Goal: Find specific page/section: Find specific page/section

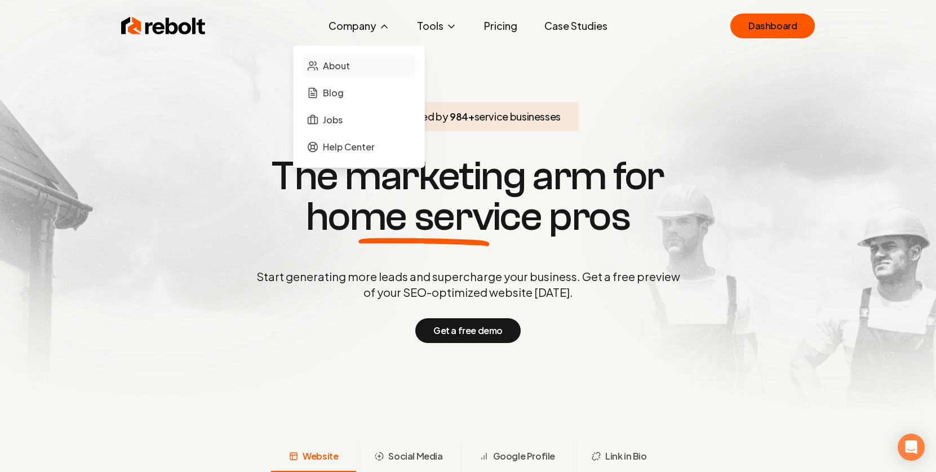
click at [338, 73] on link "About" at bounding box center [358, 66] width 113 height 23
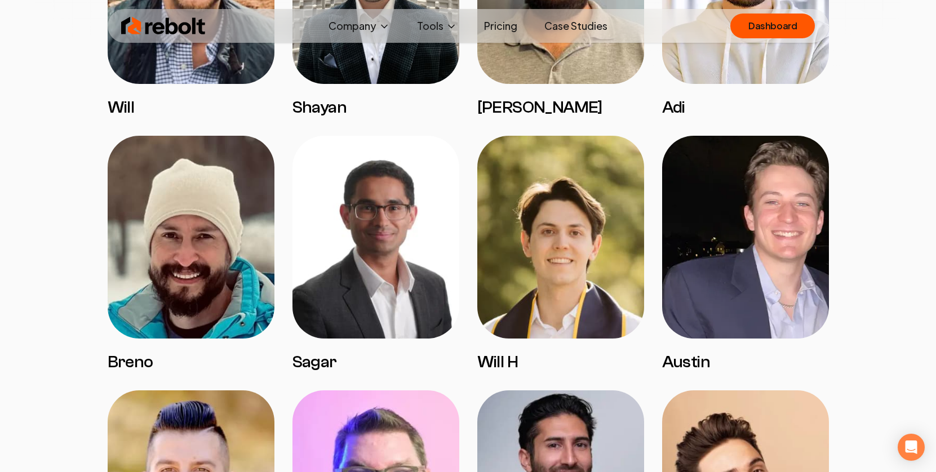
scroll to position [1946, 0]
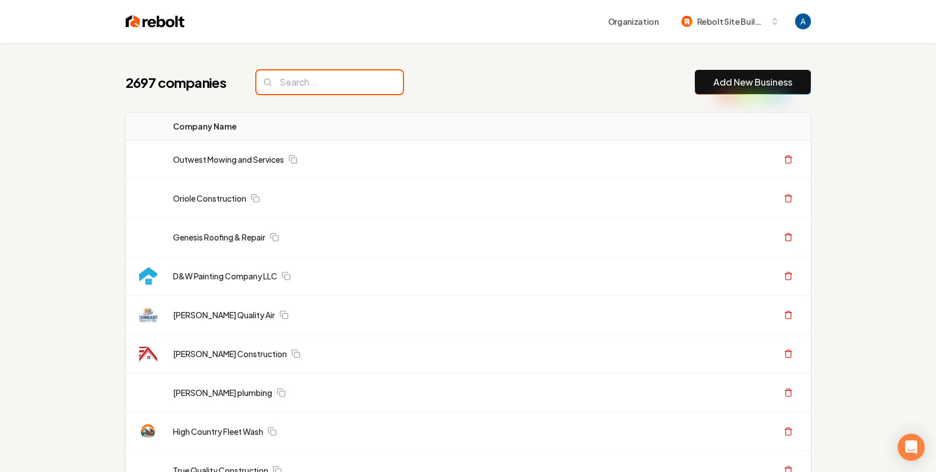
click at [307, 83] on input "search" at bounding box center [329, 82] width 146 height 24
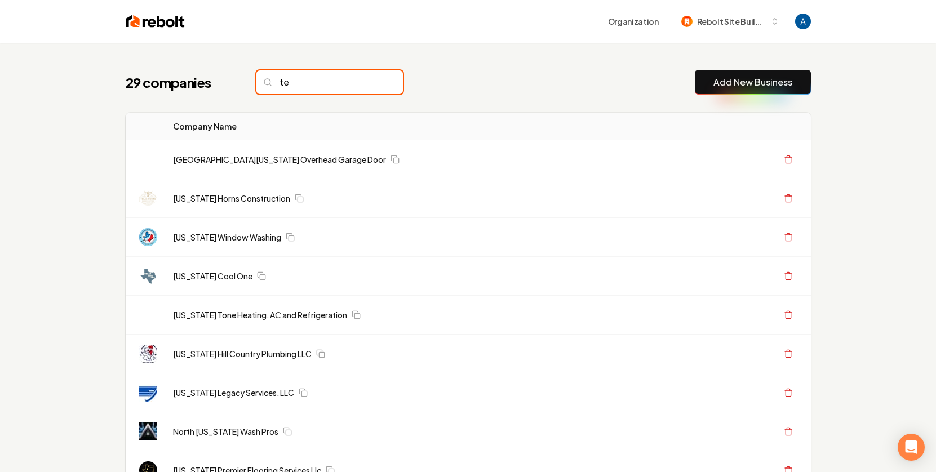
type input "t"
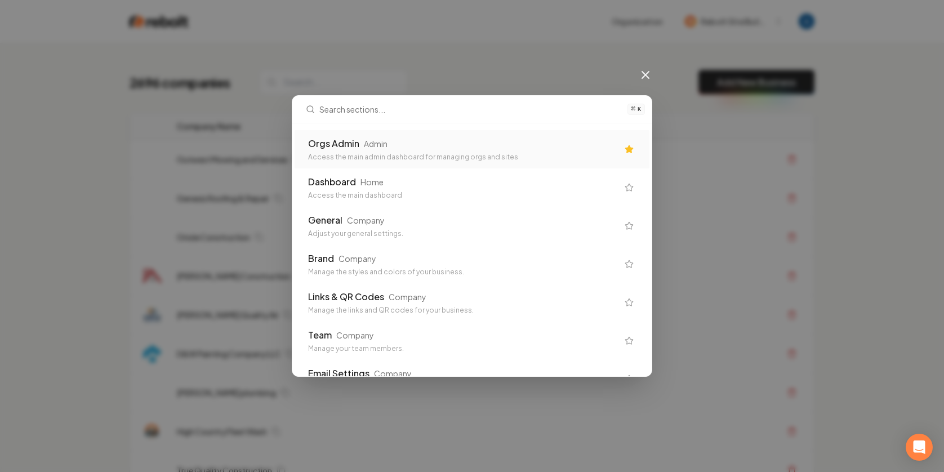
click at [425, 154] on div "Access the main admin dashboard for managing orgs and sites" at bounding box center [463, 157] width 310 height 9
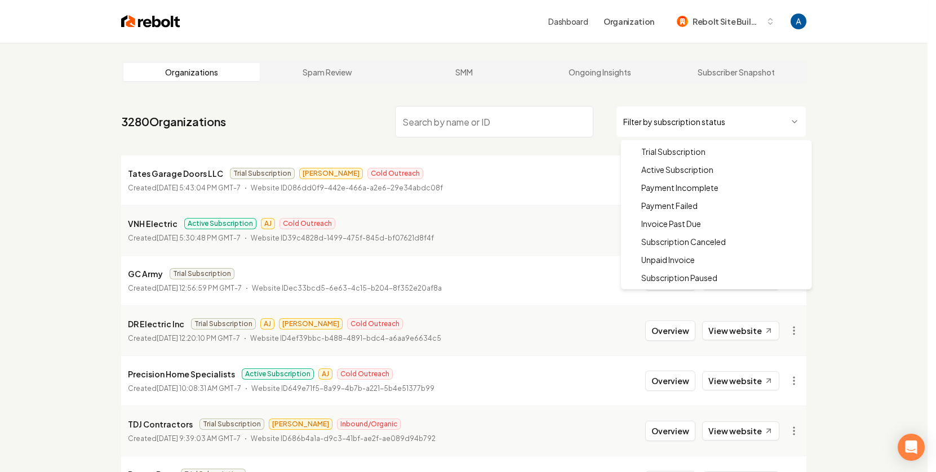
click at [658, 129] on html "Dashboard Organization Rebolt Site Builder Organizations Spam Review SMM Ongoin…" at bounding box center [468, 236] width 936 height 472
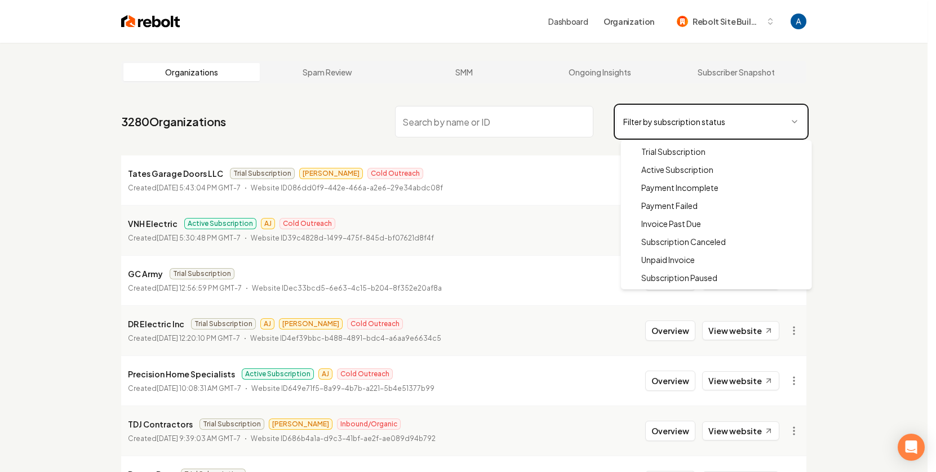
click at [578, 143] on html "Dashboard Organization Rebolt Site Builder Organizations Spam Review SMM Ongoin…" at bounding box center [468, 236] width 936 height 472
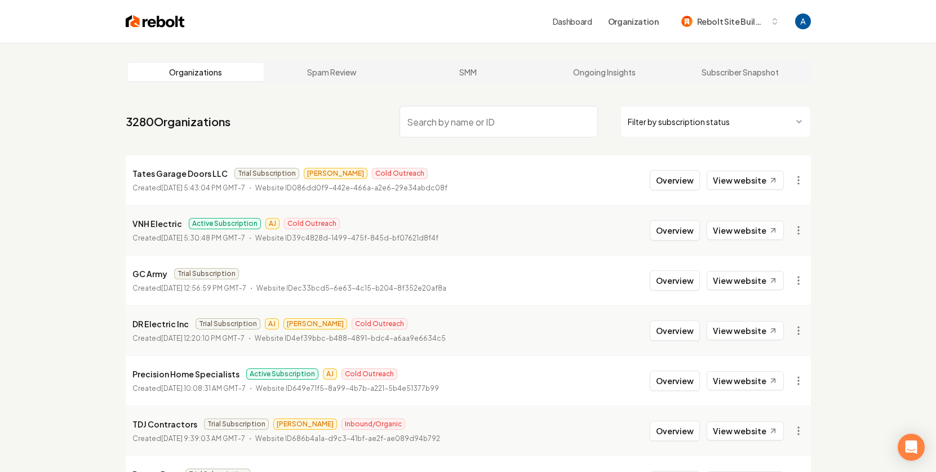
click at [475, 117] on input "search" at bounding box center [498, 122] width 198 height 32
type input "Andrew"
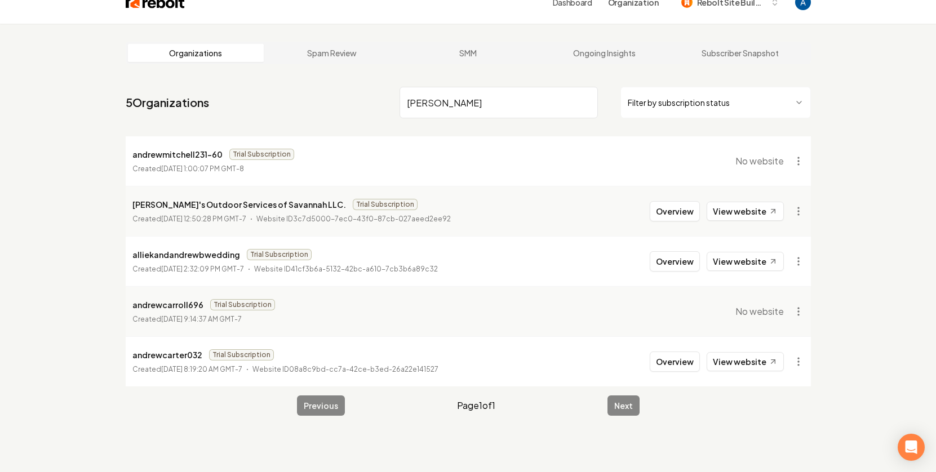
scroll to position [20, 0]
click at [581, 105] on input "Andrew" at bounding box center [498, 102] width 198 height 32
